Goal: Entertainment & Leisure: Consume media (video, audio)

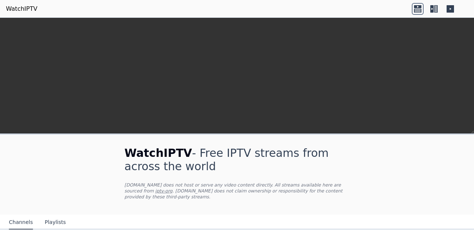
scroll to position [179, 0]
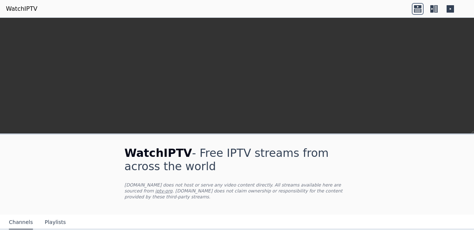
scroll to position [74, 0]
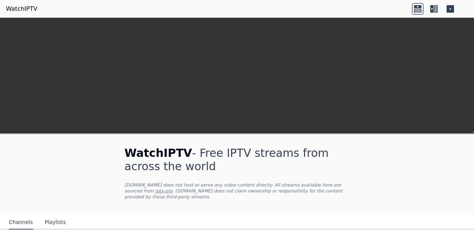
scroll to position [162, 0]
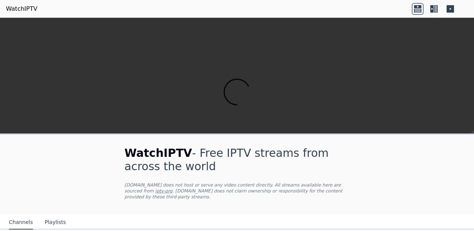
scroll to position [930, 0]
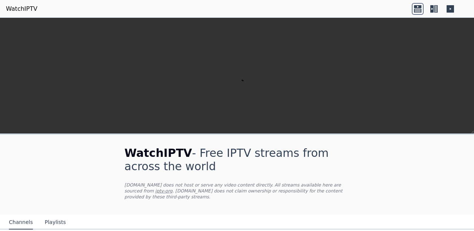
scroll to position [124, 0]
